Goal: Transaction & Acquisition: Purchase product/service

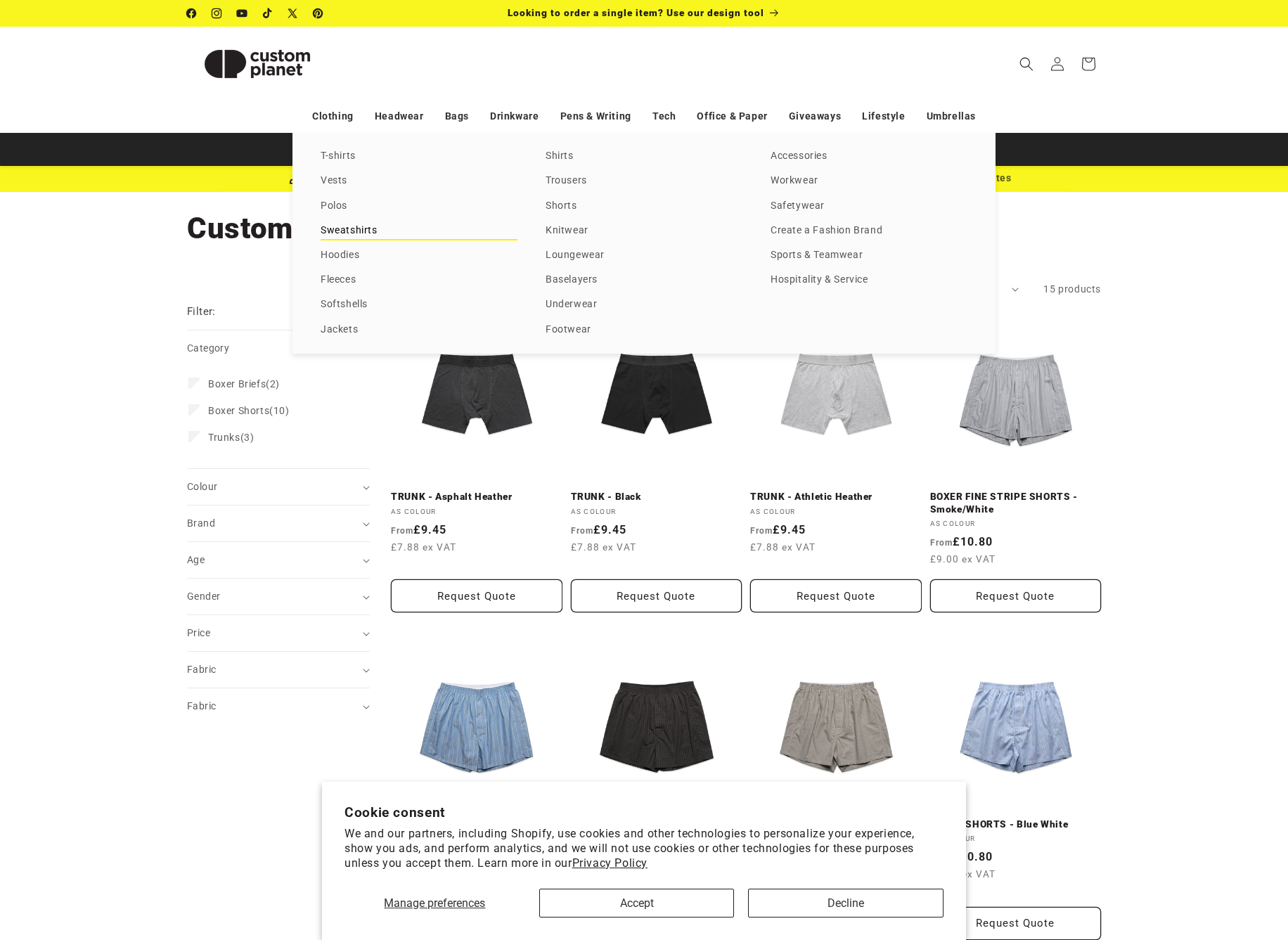
click at [337, 223] on link "Sweatshirts" at bounding box center [419, 231] width 197 height 19
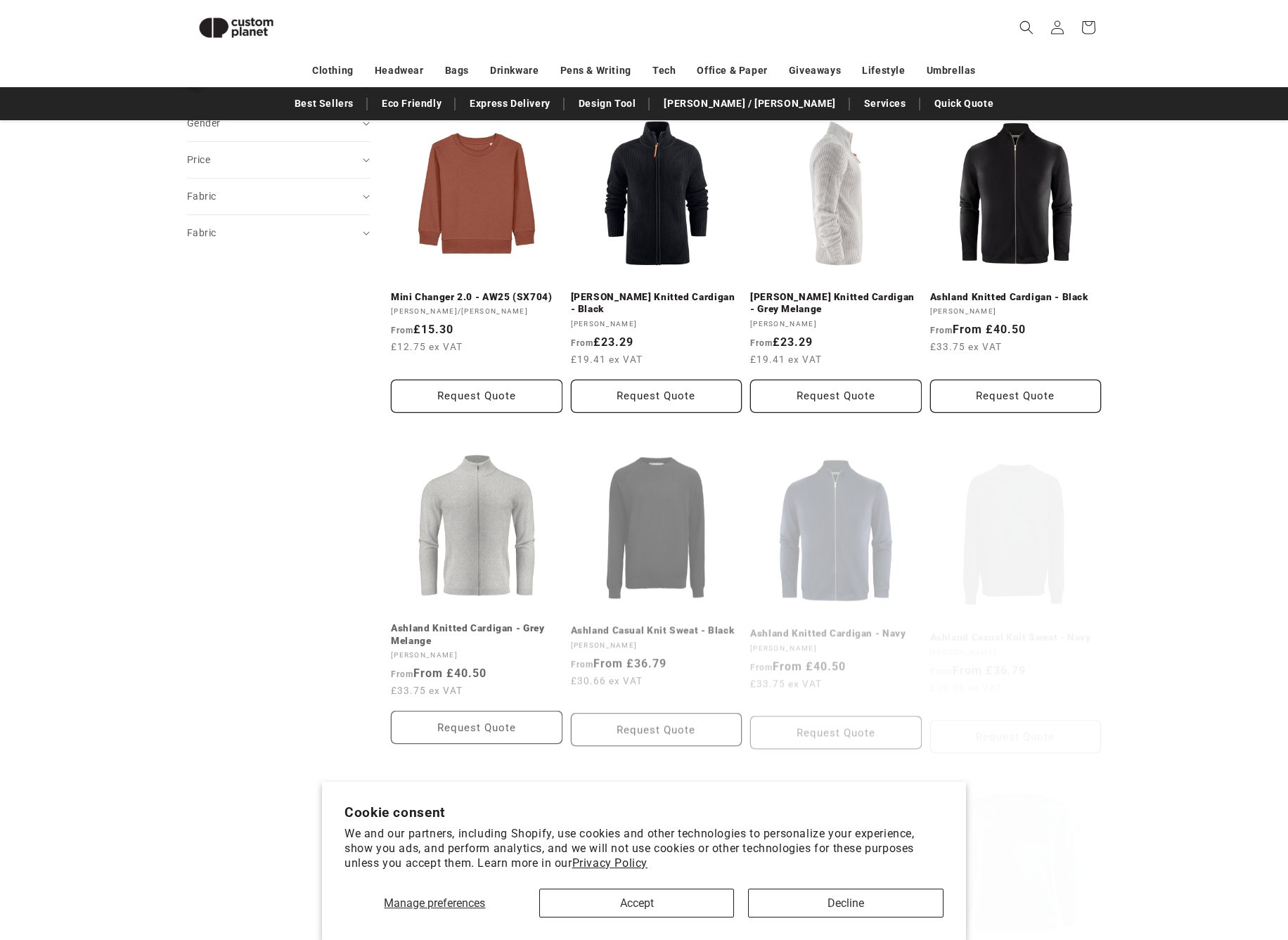
scroll to position [605, 0]
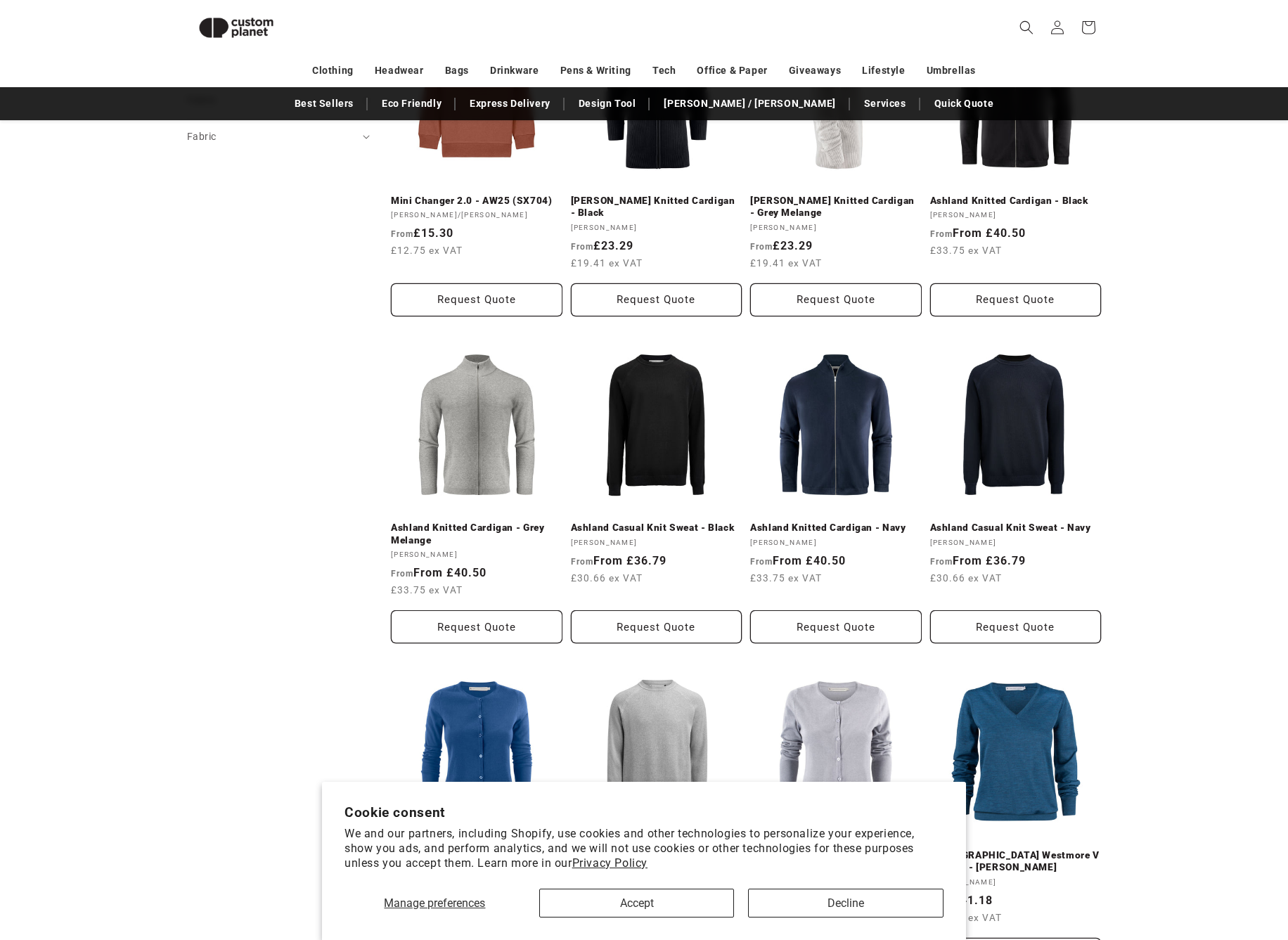
drag, startPoint x: 816, startPoint y: 903, endPoint x: 904, endPoint y: 897, distance: 88.2
click at [816, 903] on button "Decline" at bounding box center [846, 903] width 195 height 29
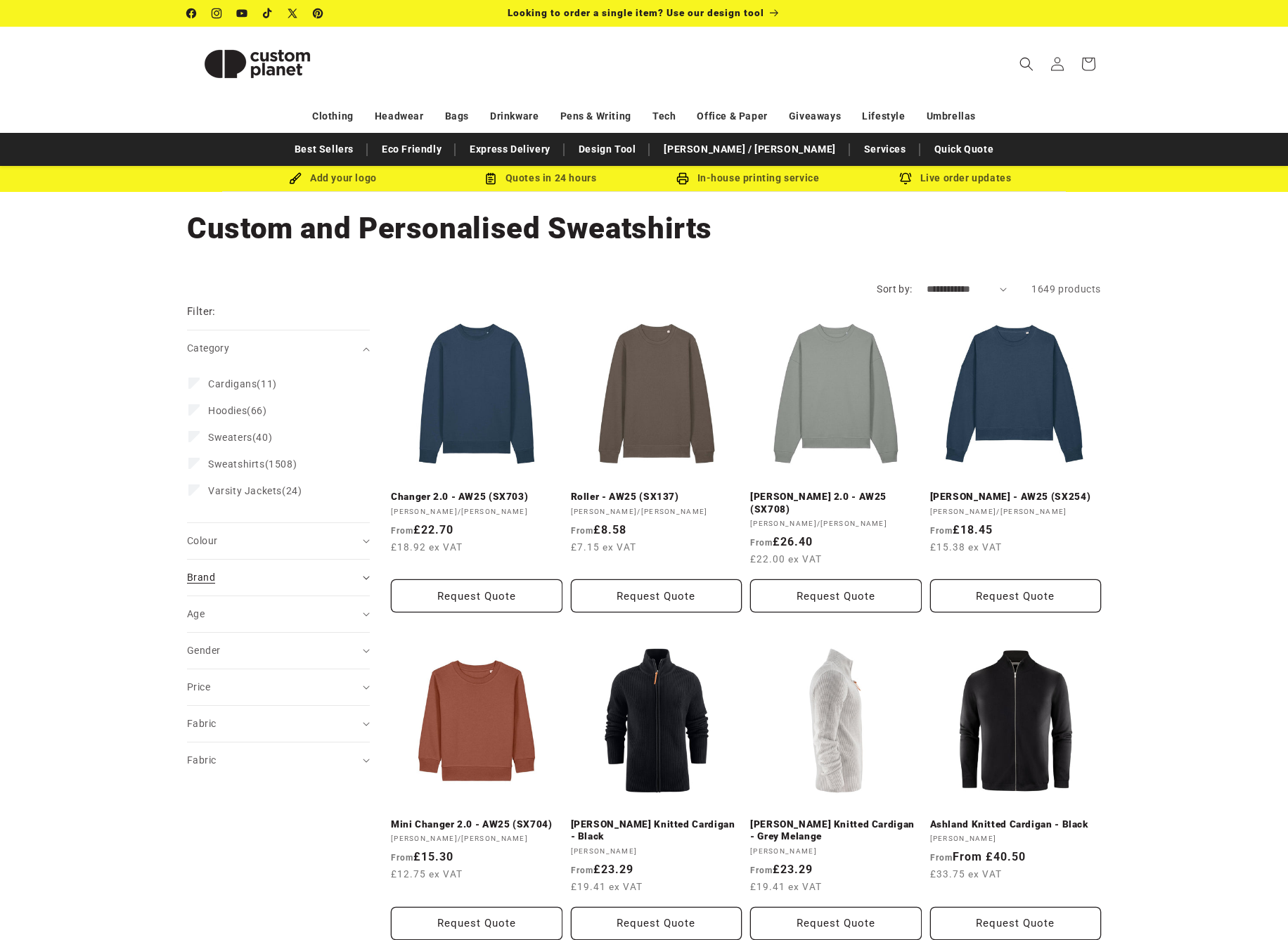
scroll to position [0, 0]
drag, startPoint x: 197, startPoint y: 574, endPoint x: 215, endPoint y: 572, distance: 18.1
click at [196, 574] on span "Brand (0)" at bounding box center [200, 577] width 28 height 11
click at [225, 888] on span "+ Show more" at bounding box center [214, 891] width 55 height 11
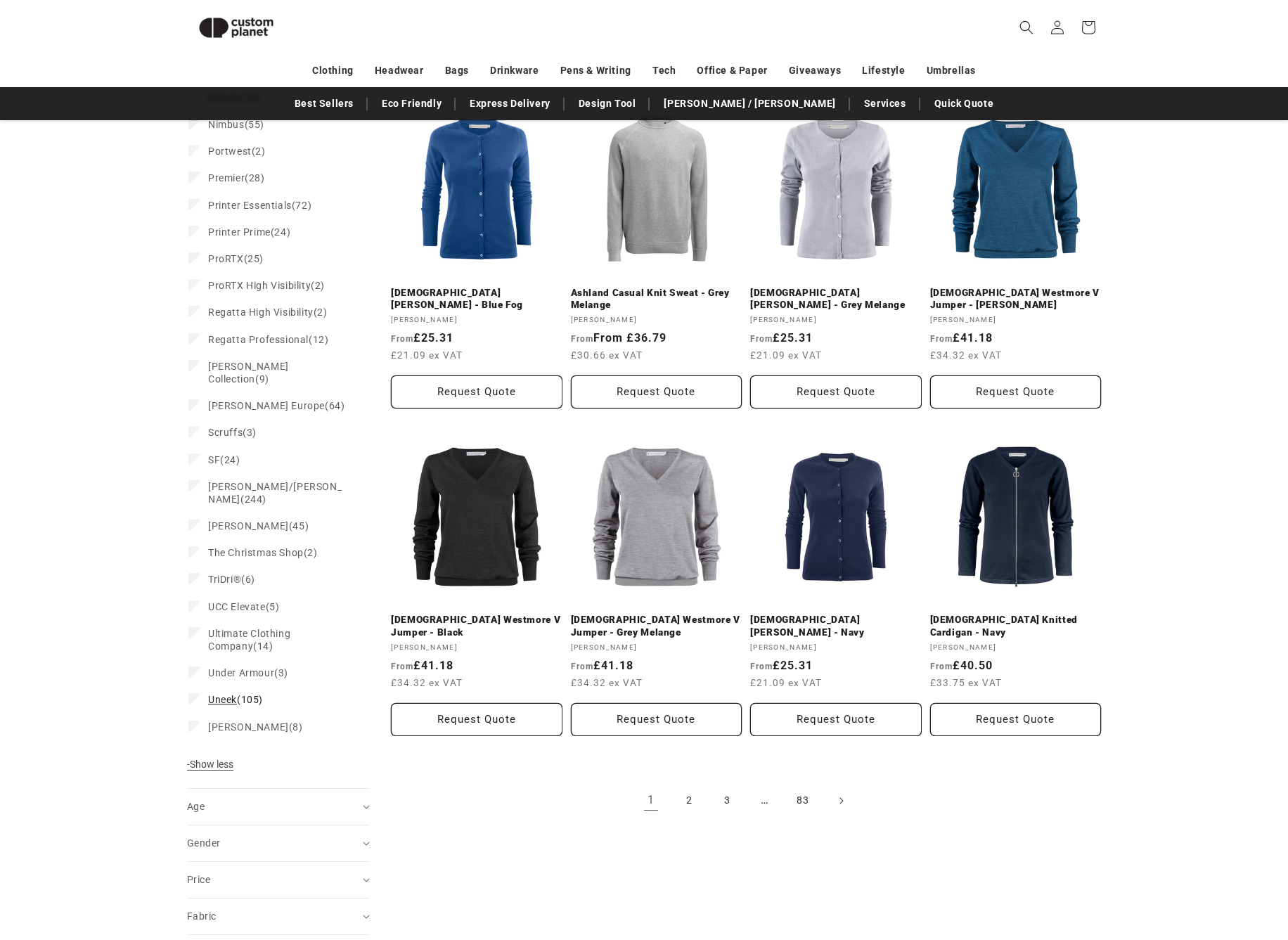
scroll to position [1180, 0]
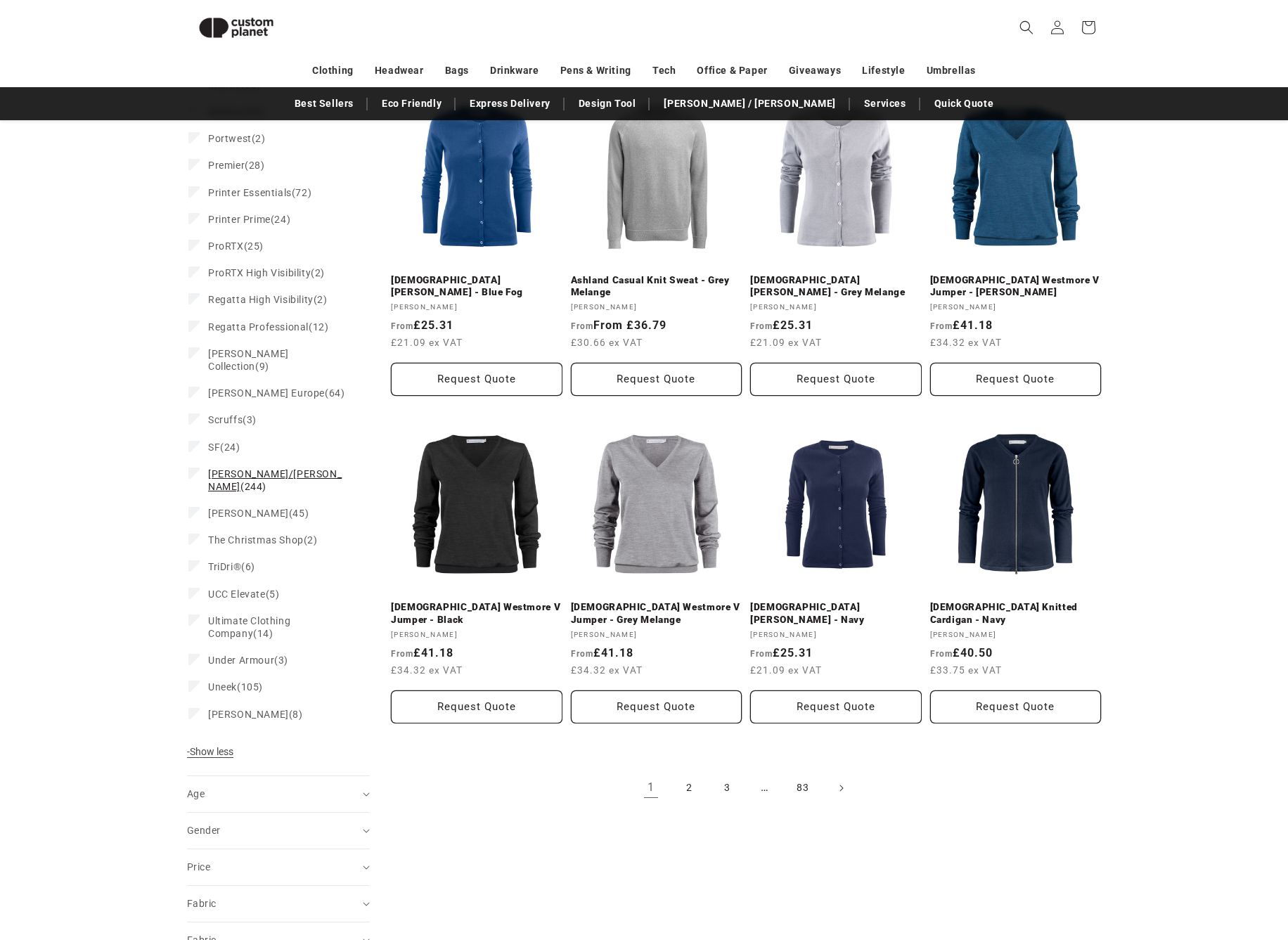
click at [213, 468] on span "Stanley/Stella" at bounding box center [275, 480] width 134 height 24
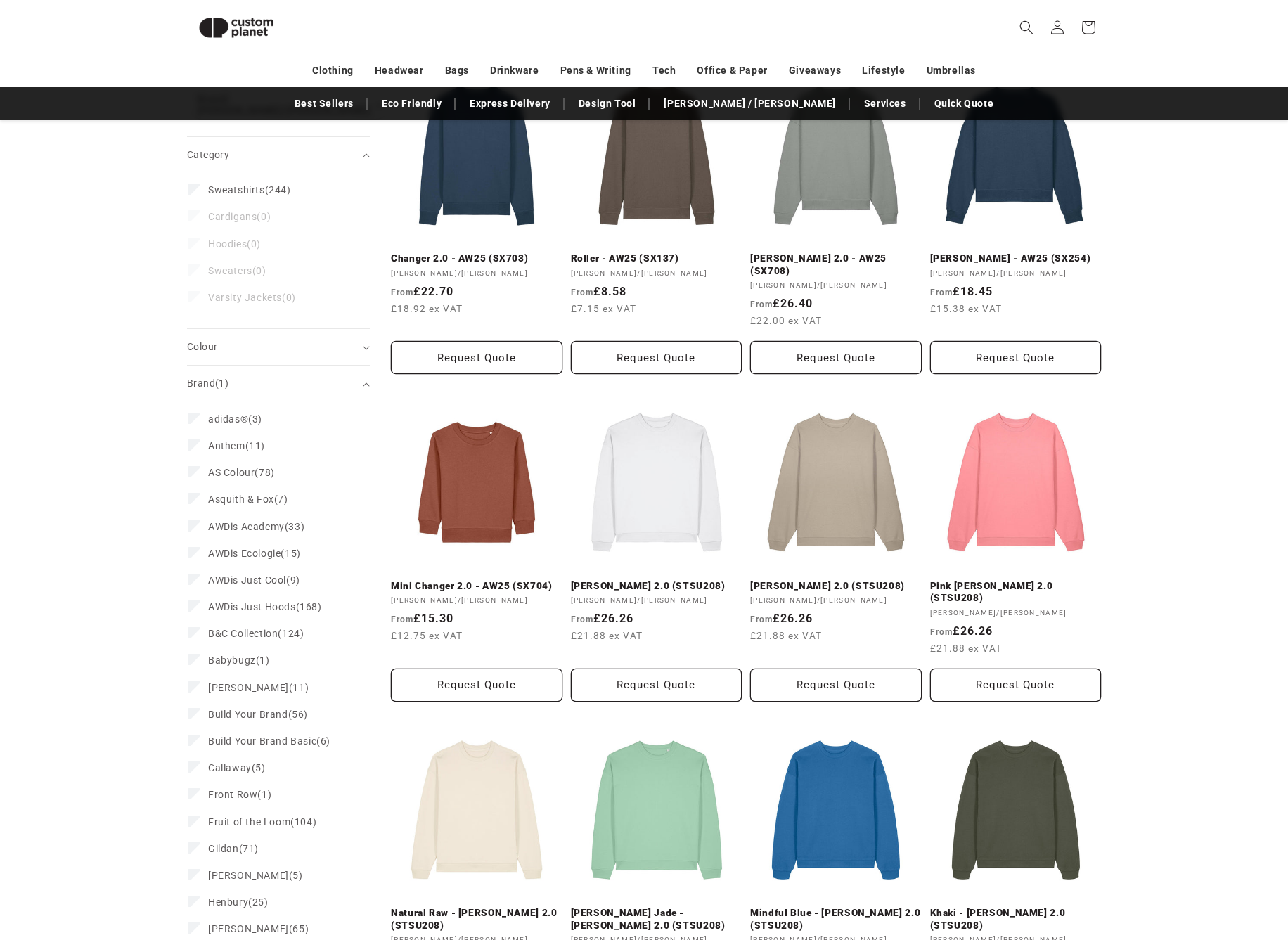
scroll to position [220, 0]
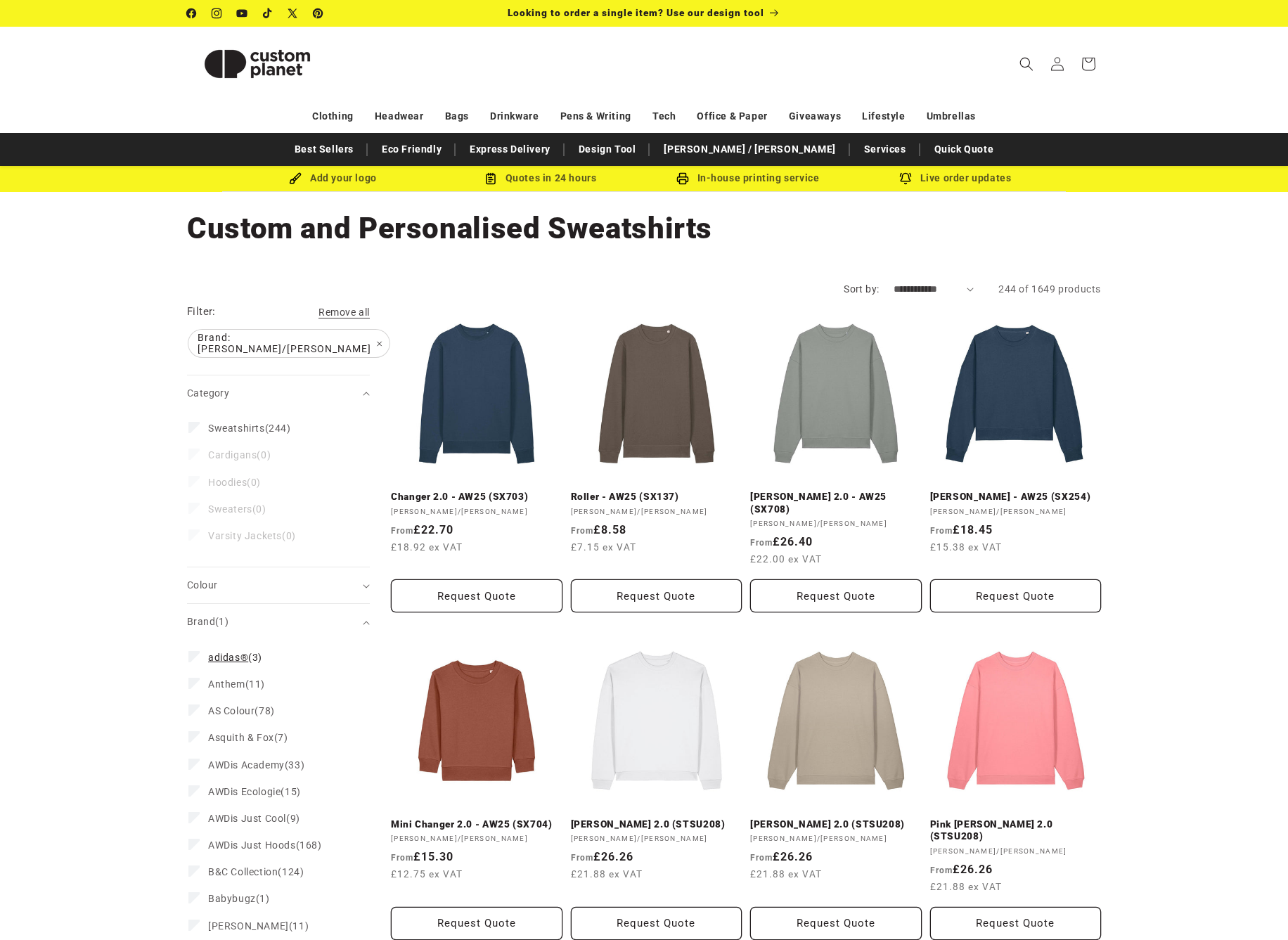
scroll to position [0, 0]
drag, startPoint x: 199, startPoint y: 571, endPoint x: 232, endPoint y: 554, distance: 37.1
click at [198, 580] on span "Colour (0)" at bounding box center [202, 585] width 30 height 11
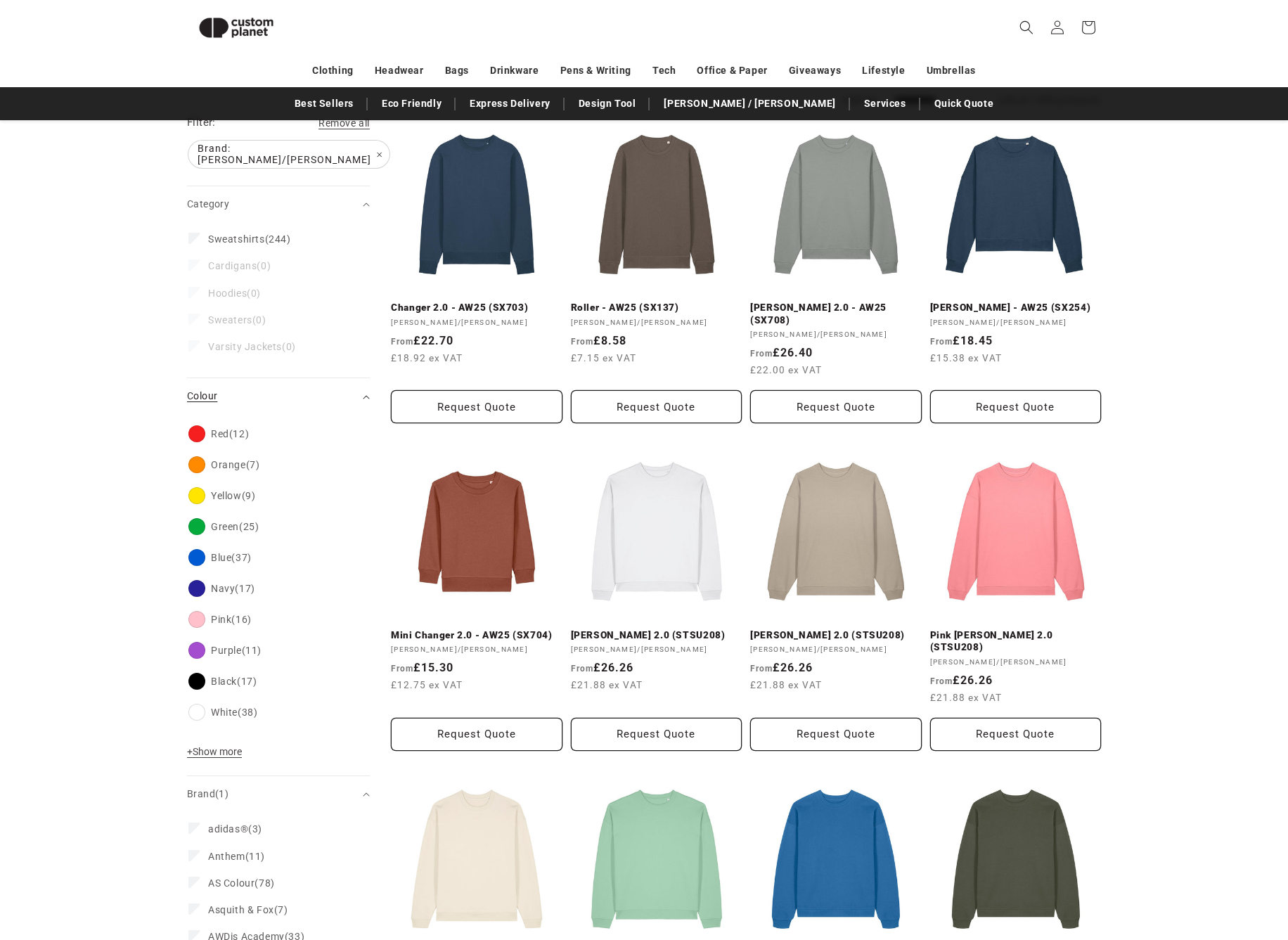
scroll to position [179, 0]
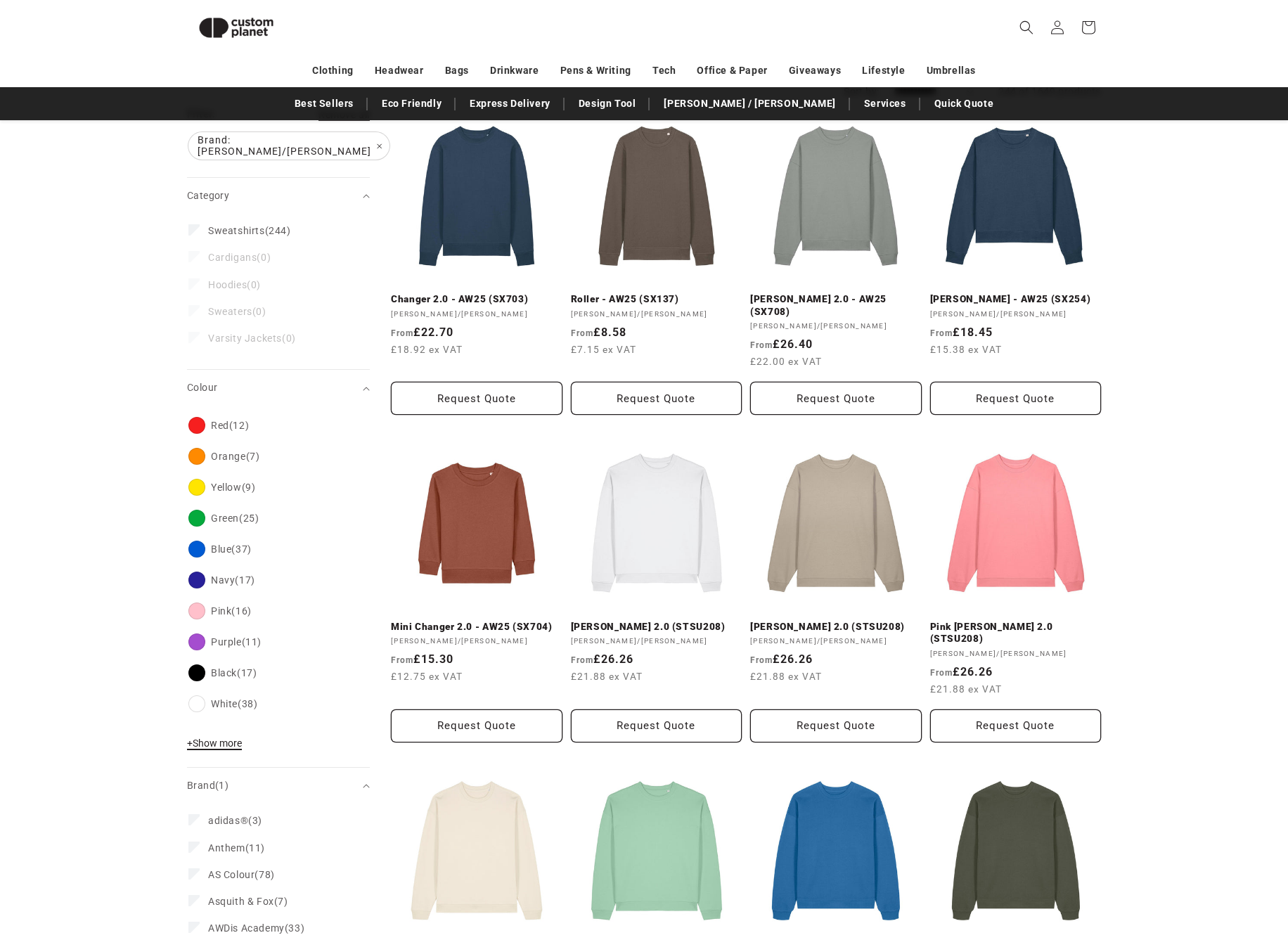
click at [228, 737] on span "+ Show more" at bounding box center [214, 743] width 55 height 11
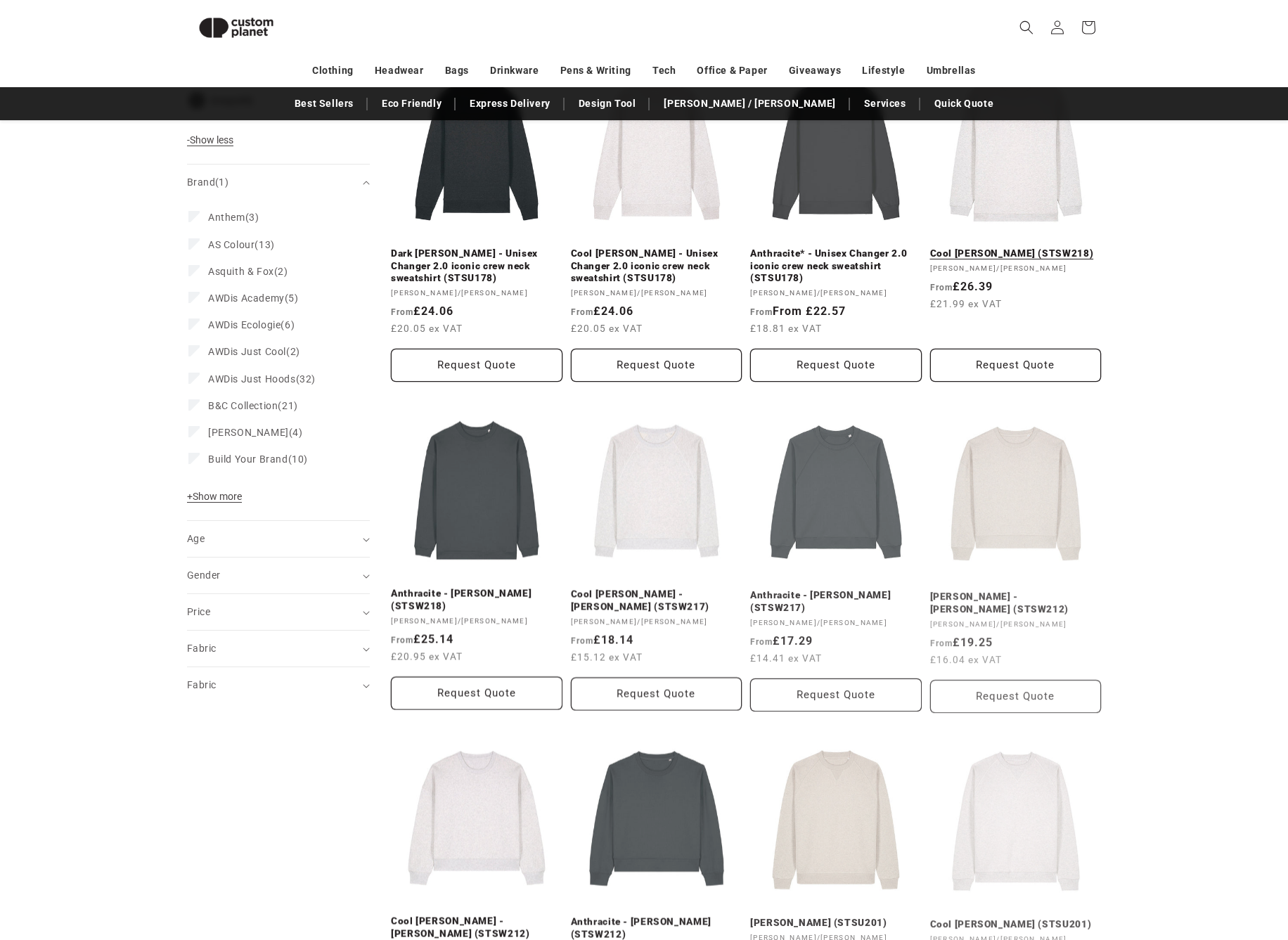
scroll to position [995, 0]
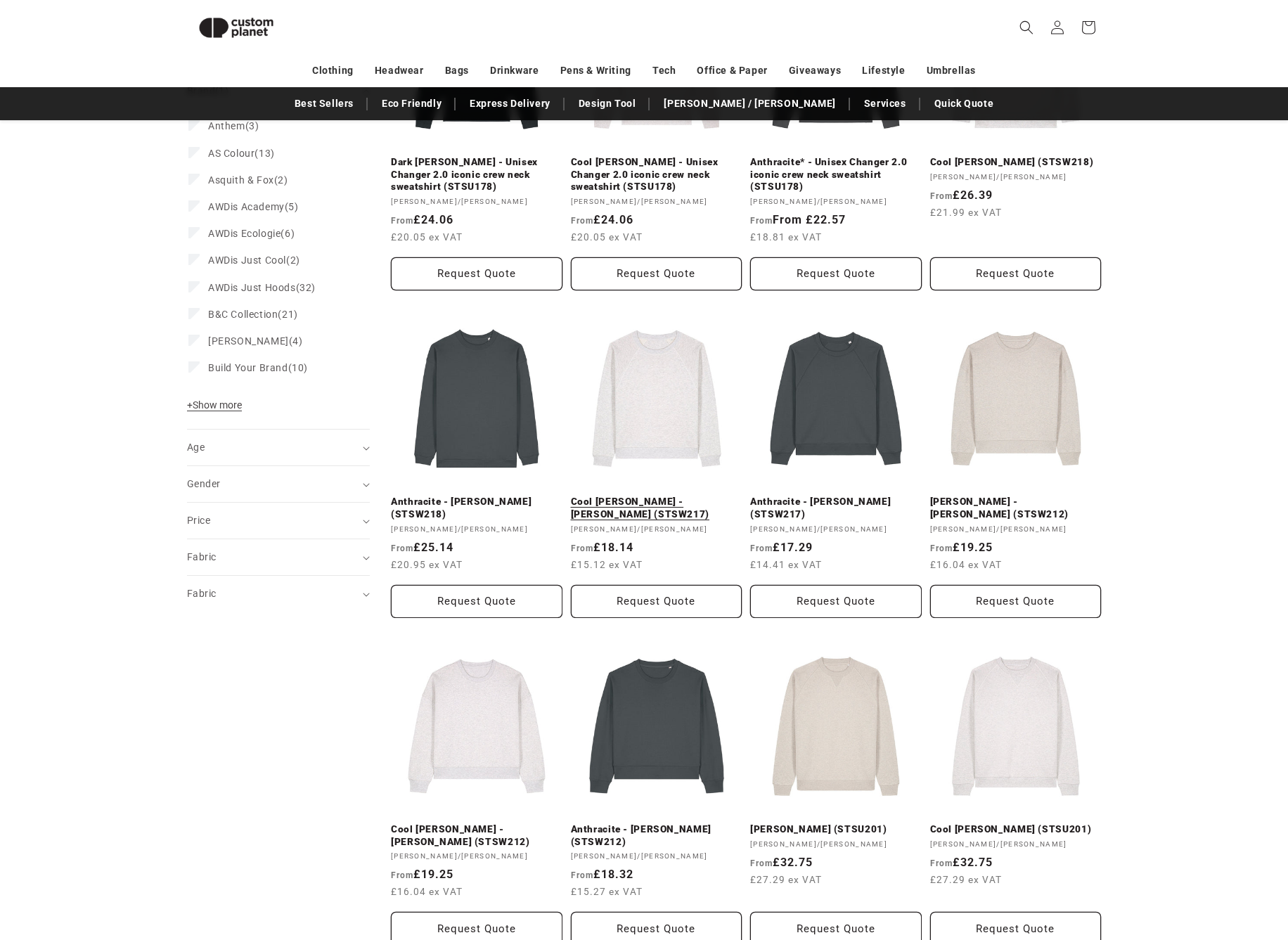
click at [695, 495] on link "Cool Heather Grey - Stella Clara (STSW217)" at bounding box center [657, 508] width 172 height 24
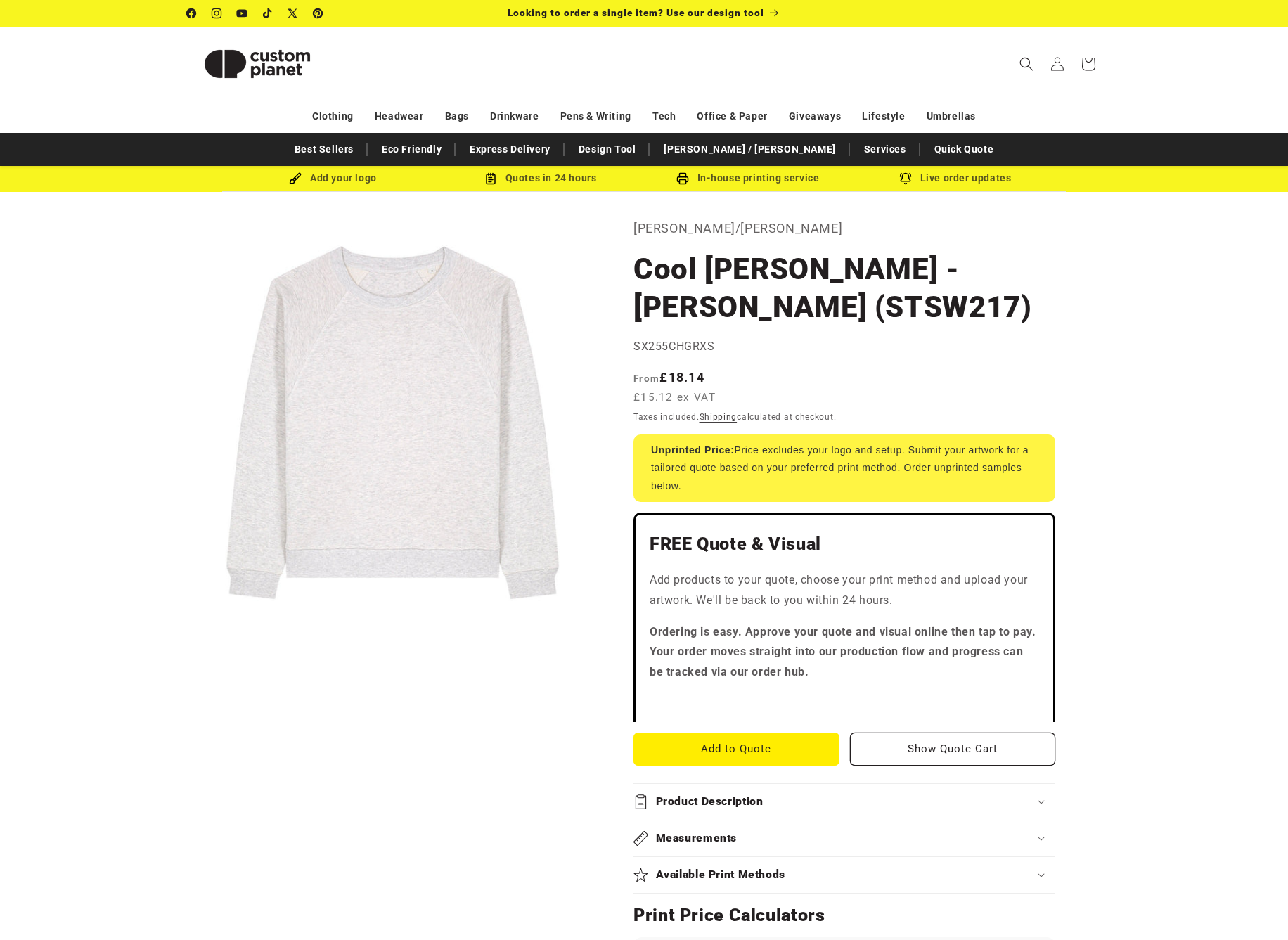
click at [1103, 323] on div "Skip to product information Open media 1 in modal 1 / of 1 Stanley/Stella Cool …" at bounding box center [644, 898] width 985 height 1362
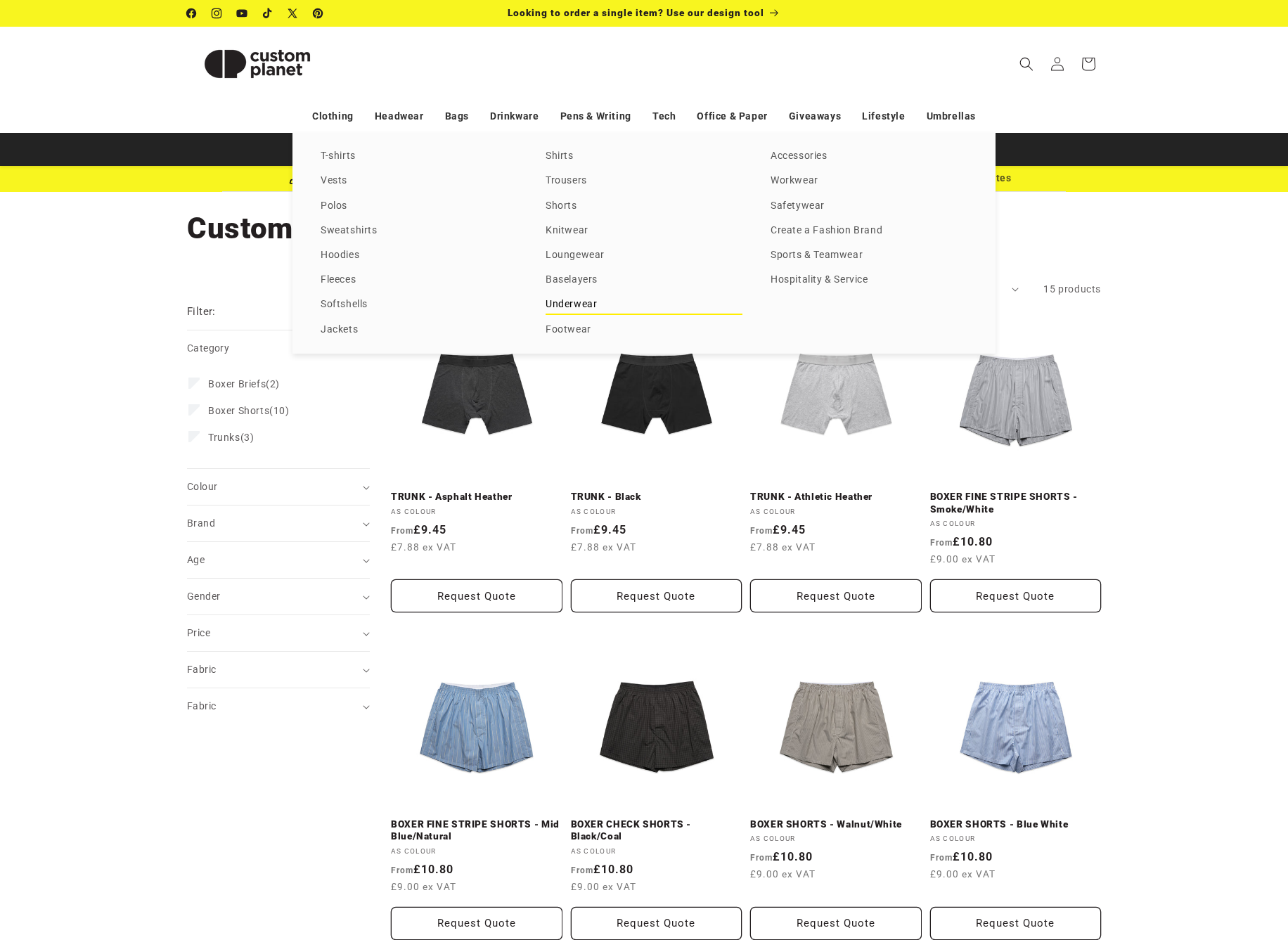
click at [571, 311] on link "Underwear" at bounding box center [644, 304] width 197 height 19
